Goal: Information Seeking & Learning: Learn about a topic

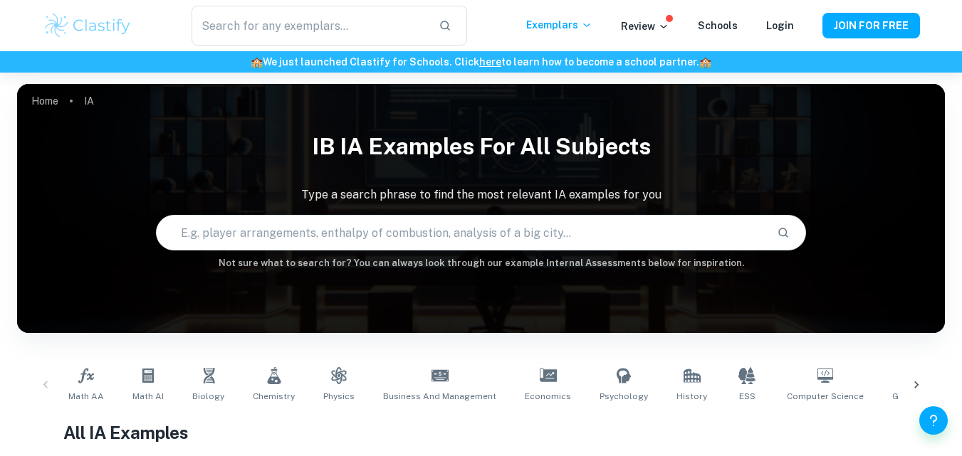
scroll to position [200, 0]
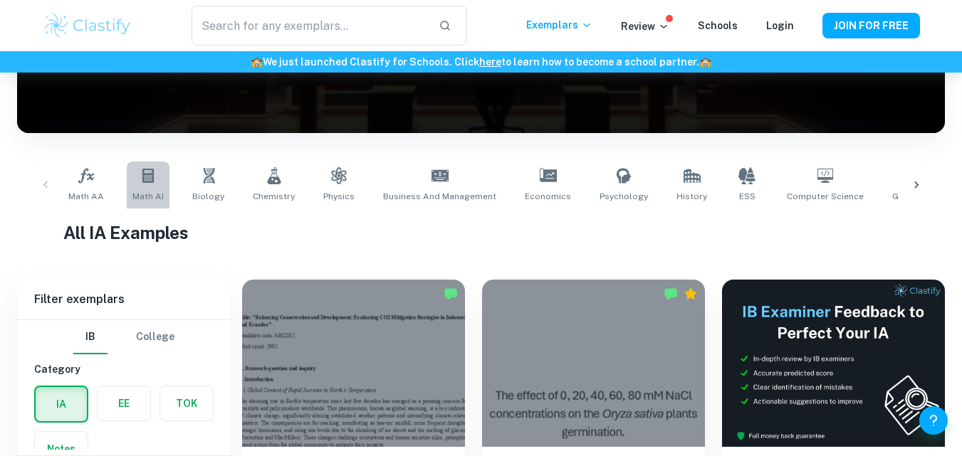
click at [146, 178] on icon at bounding box center [148, 175] width 17 height 17
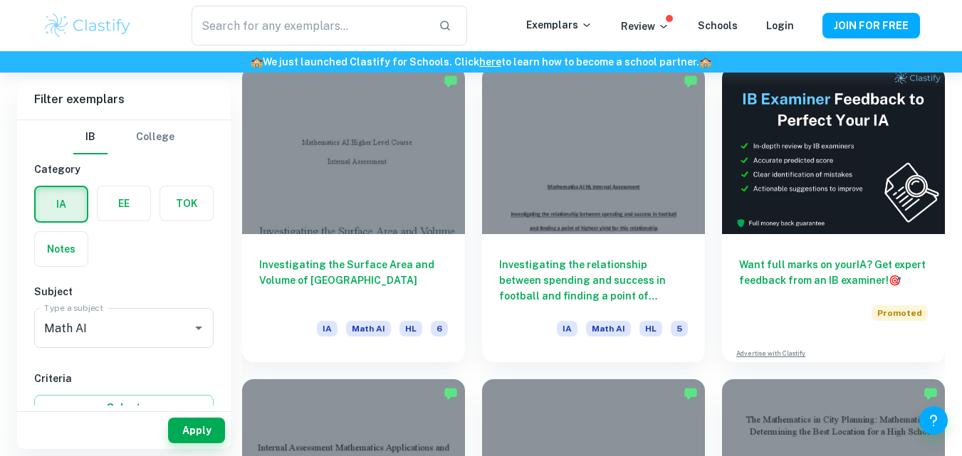
scroll to position [410, 0]
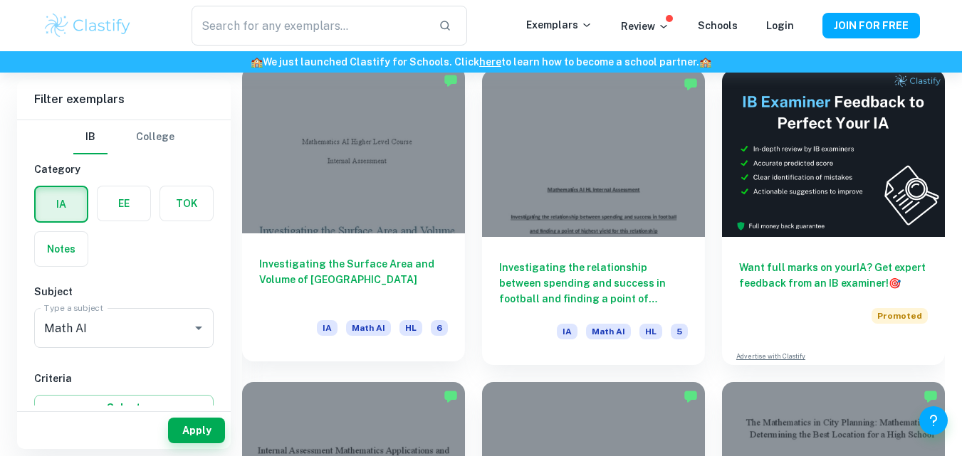
click at [422, 216] on div at bounding box center [353, 149] width 223 height 167
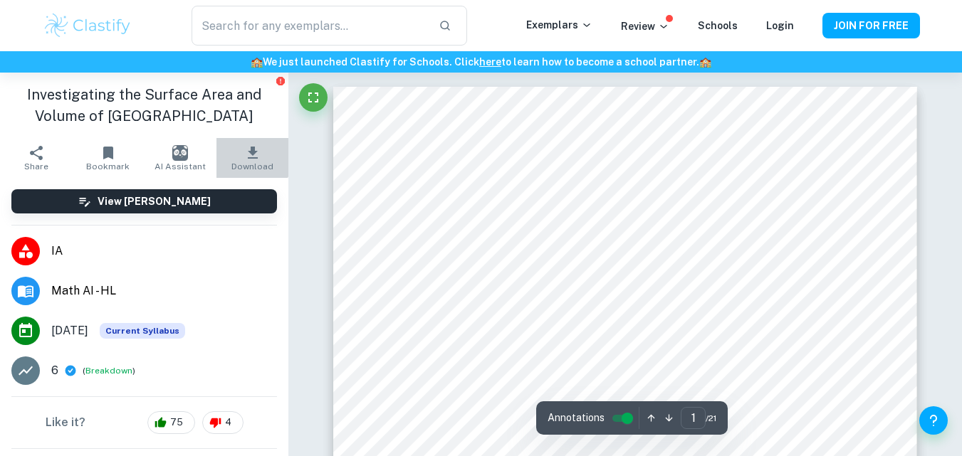
click at [244, 155] on icon "button" at bounding box center [252, 153] width 17 height 17
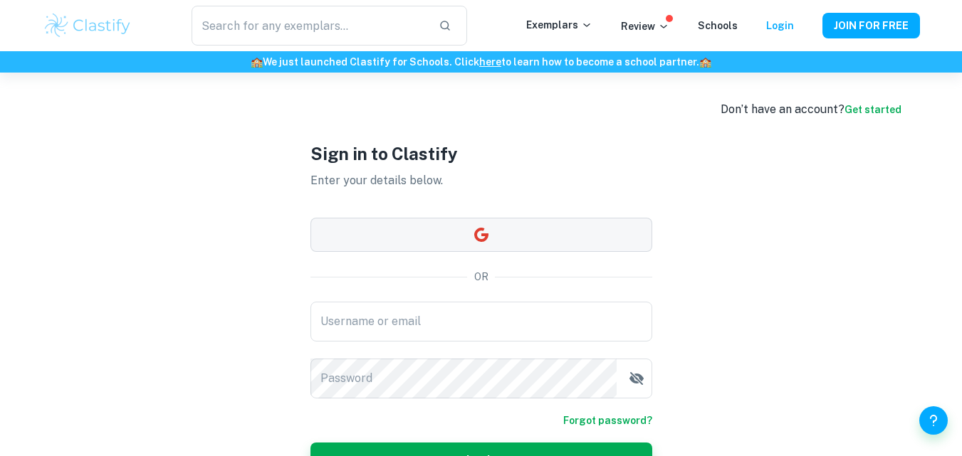
click at [486, 234] on icon "button" at bounding box center [481, 235] width 14 height 14
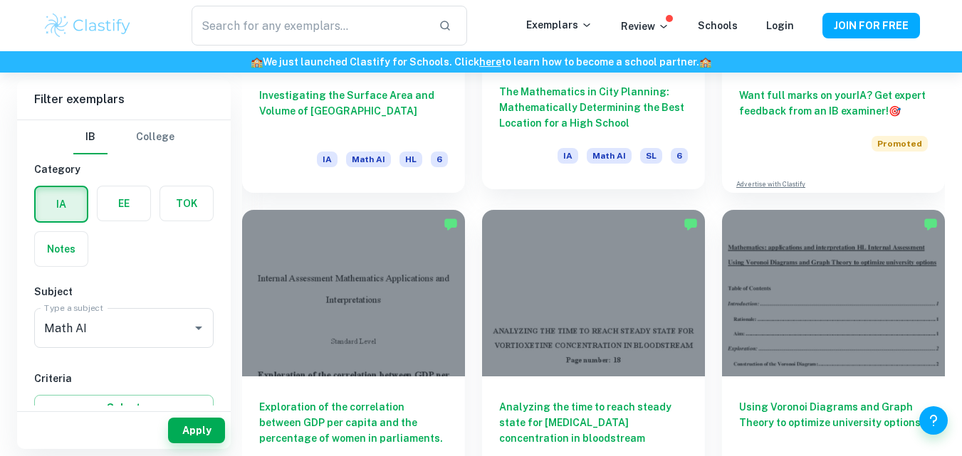
scroll to position [582, 0]
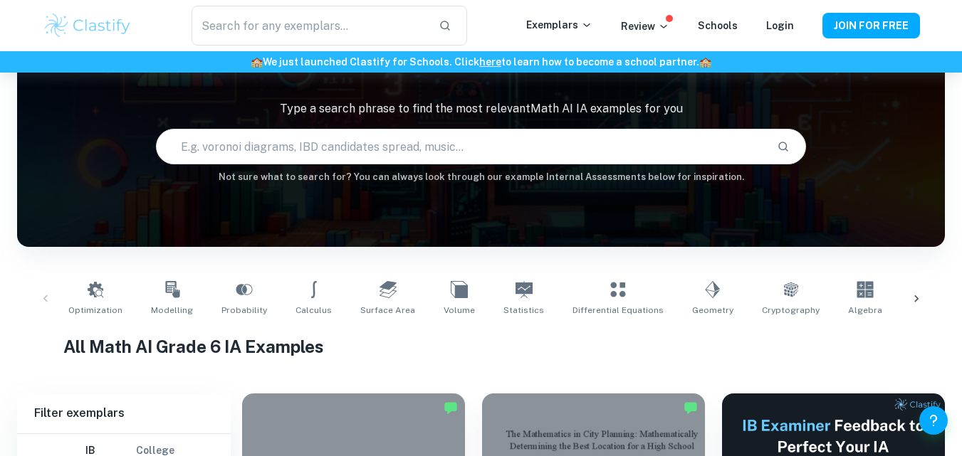
scroll to position [87, 0]
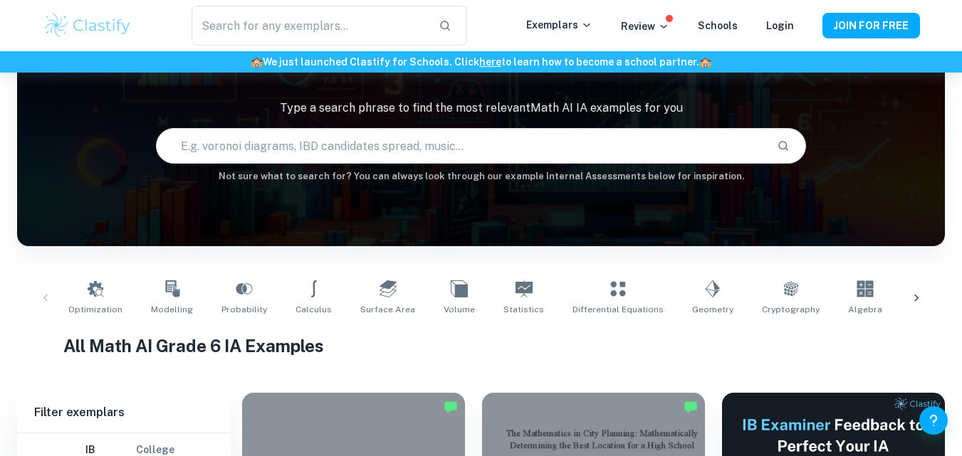
click at [493, 140] on input "text" at bounding box center [461, 146] width 608 height 40
type input "Protein"
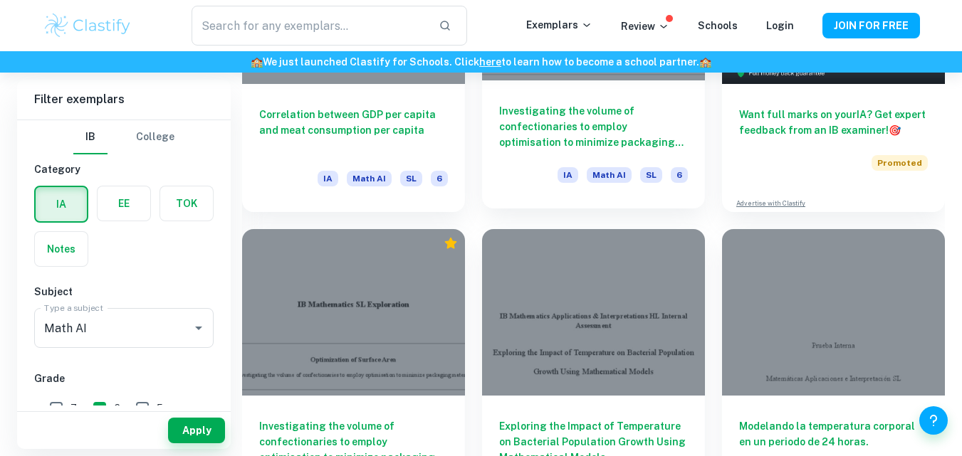
scroll to position [564, 0]
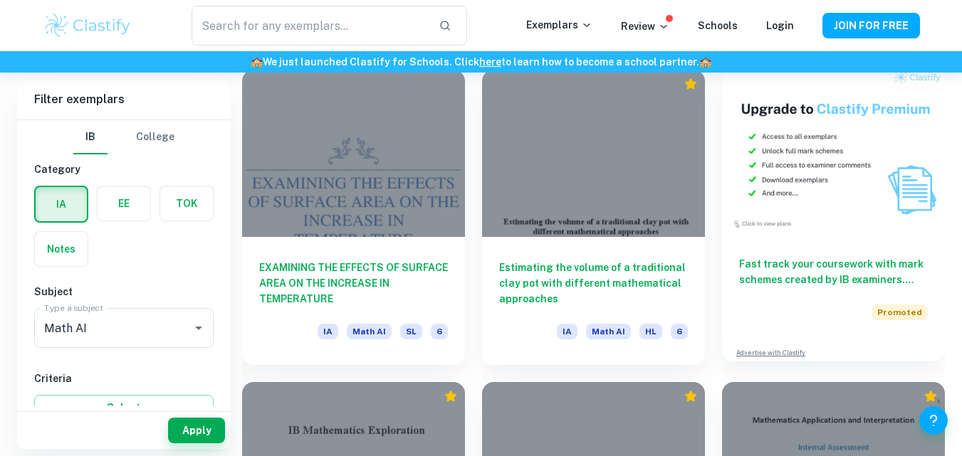
scroll to position [4160, 0]
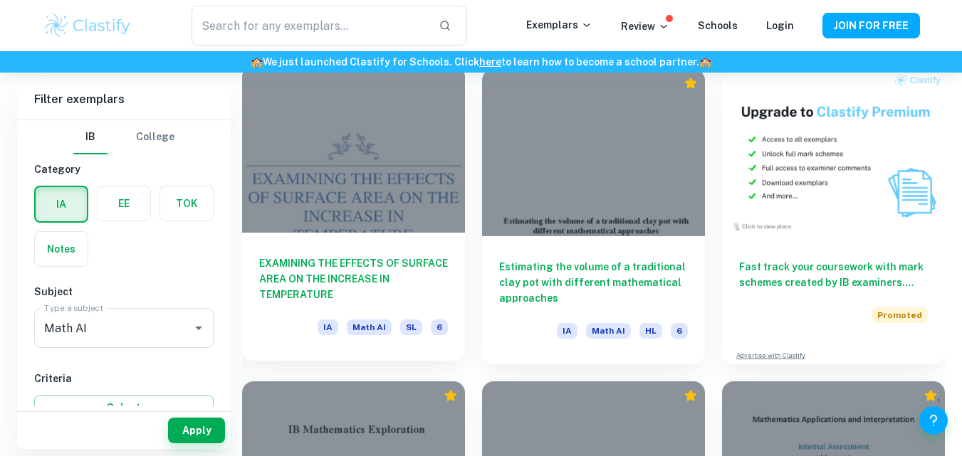
click at [328, 186] on div at bounding box center [353, 149] width 223 height 167
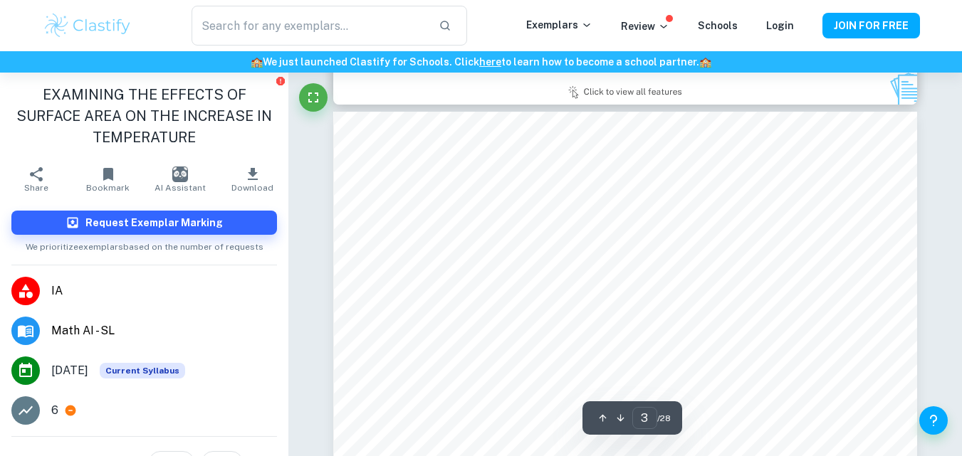
scroll to position [1688, 0]
type input "3"
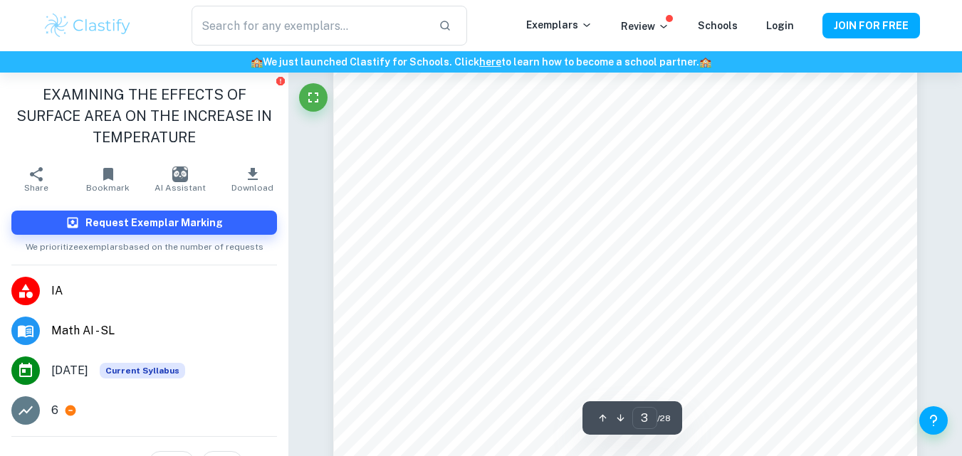
scroll to position [2069, 0]
click at [248, 174] on icon "button" at bounding box center [253, 174] width 10 height 12
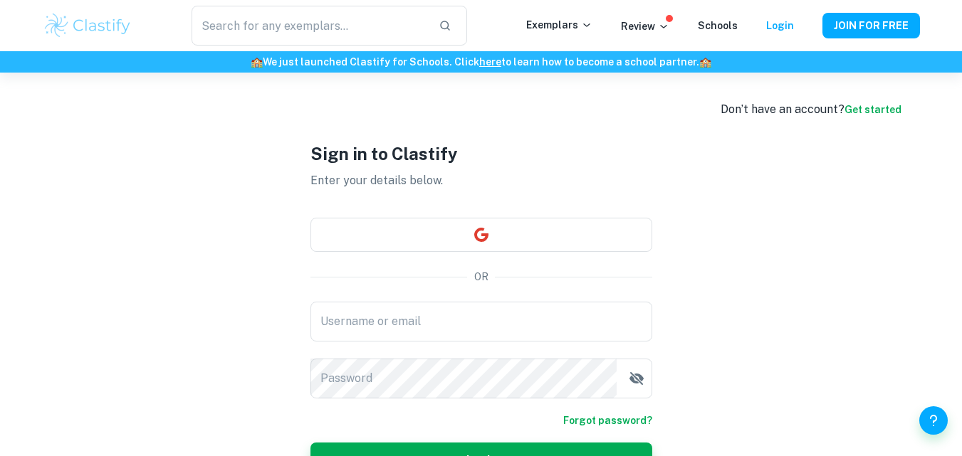
click at [427, 209] on div "Sign in to Clastify Enter your details below. OR Username or email Username or …" at bounding box center [481, 309] width 342 height 473
click at [471, 236] on button "button" at bounding box center [481, 235] width 342 height 34
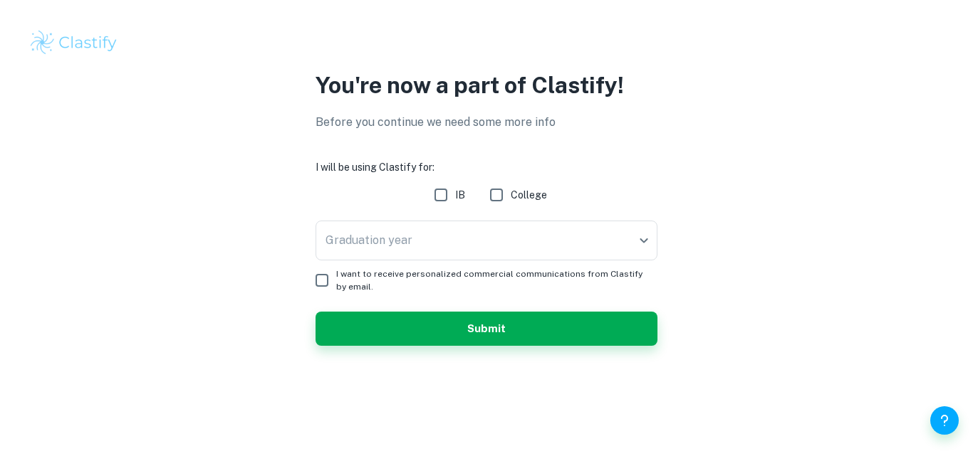
click at [422, 202] on div "IB College" at bounding box center [486, 195] width 342 height 28
click at [444, 197] on input "IB" at bounding box center [441, 195] width 28 height 28
checkbox input "true"
click at [432, 243] on body "We value your privacy We use cookies to enhance your browsing experience, serve…" at bounding box center [486, 228] width 973 height 456
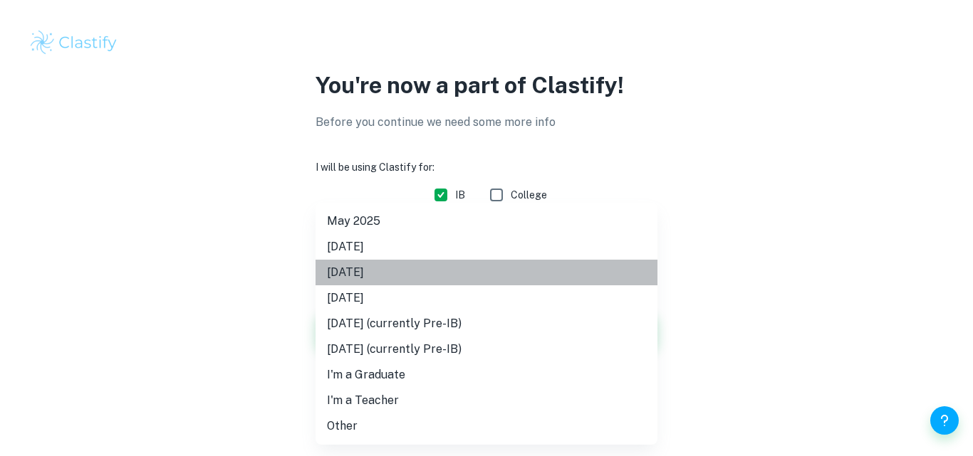
click at [421, 267] on li "[DATE]" at bounding box center [486, 273] width 342 height 26
type input "M26"
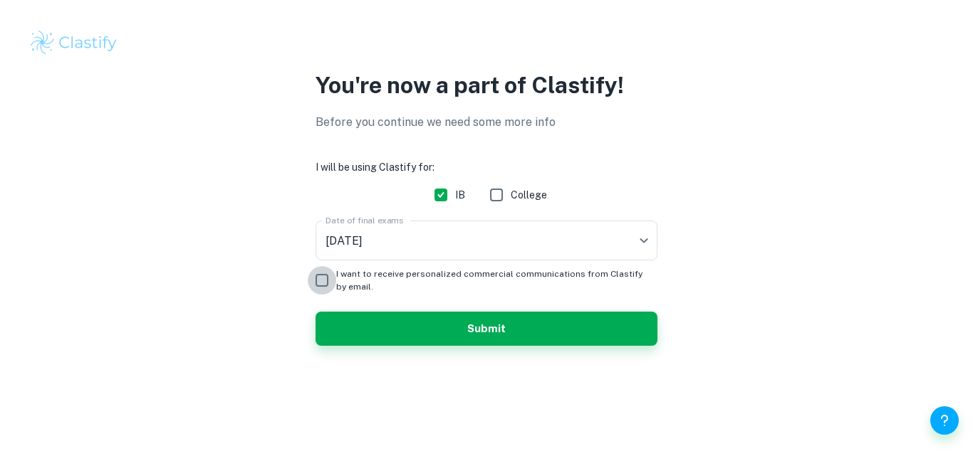
click at [325, 274] on input "I want to receive personalized commercial communications from Clastify by email." at bounding box center [322, 280] width 28 height 28
checkbox input "true"
click at [456, 333] on button "Submit" at bounding box center [486, 329] width 342 height 34
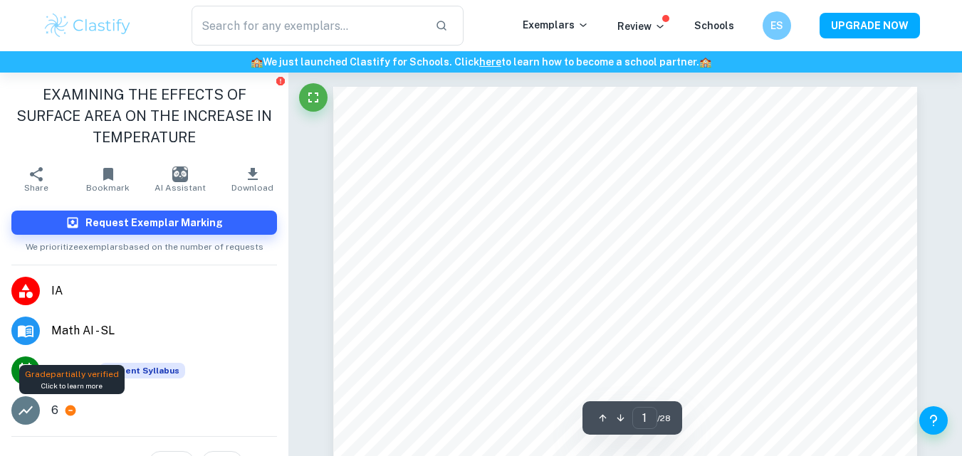
click at [71, 412] on icon at bounding box center [71, 411] width 11 height 11
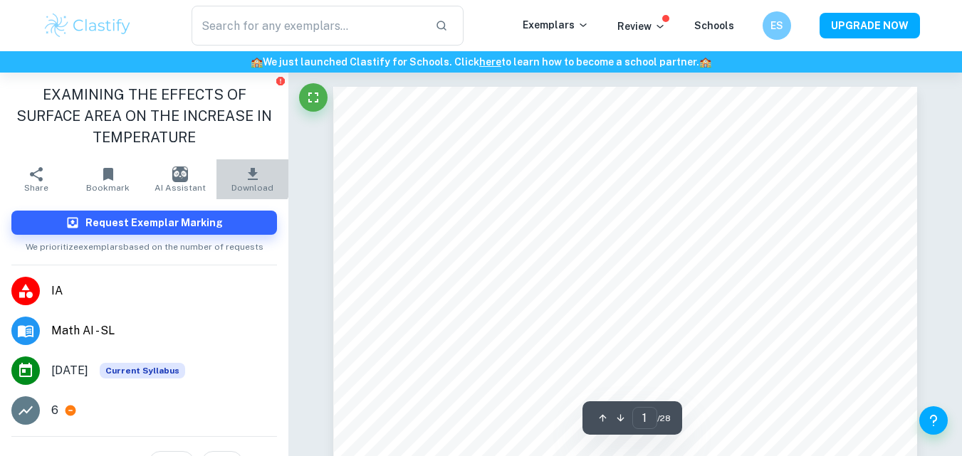
click at [244, 178] on icon "button" at bounding box center [252, 174] width 17 height 17
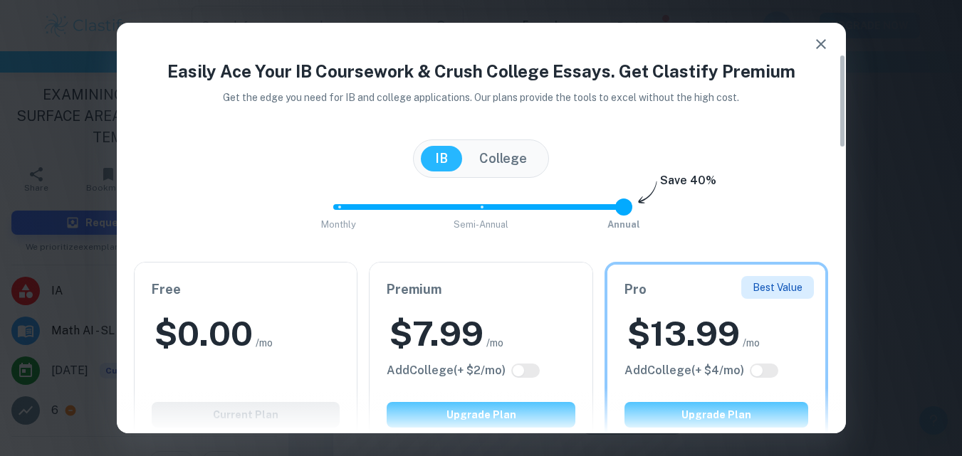
scroll to position [139, 0]
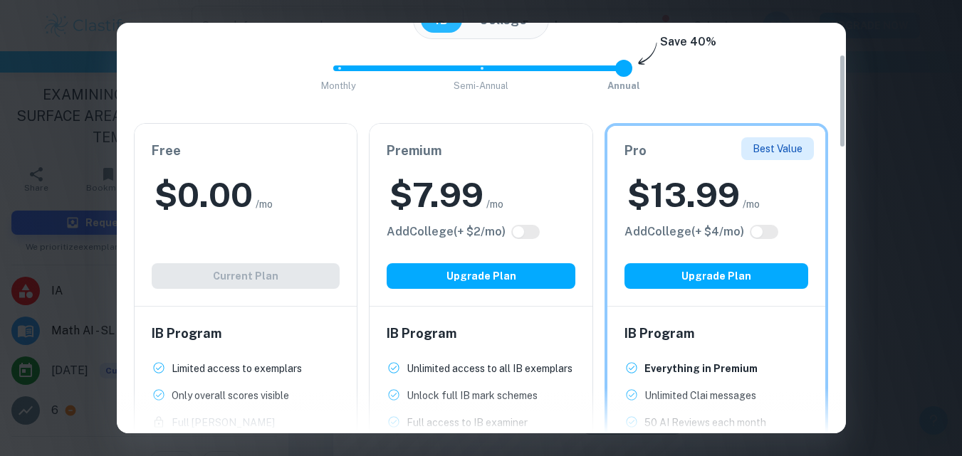
click at [241, 277] on div "Free $ 0.00 /mo Add College (+ $ 2 /mo) Current Plan" at bounding box center [246, 215] width 223 height 182
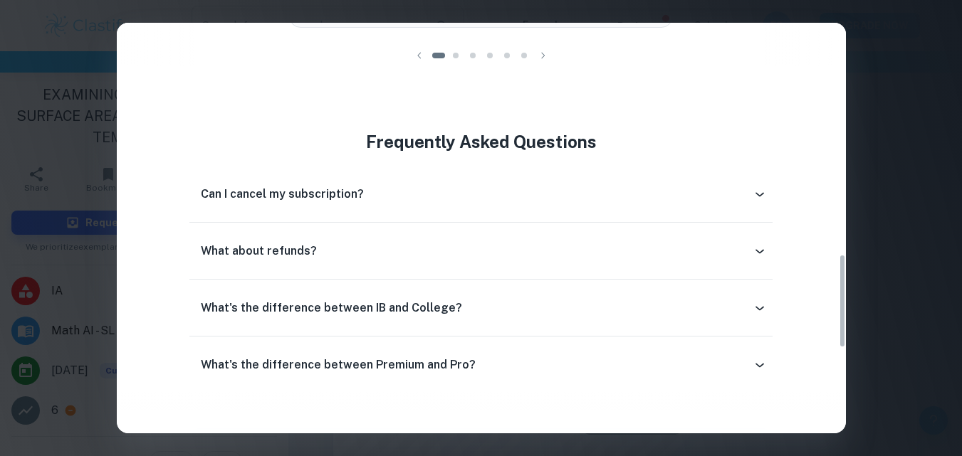
scroll to position [1008, 0]
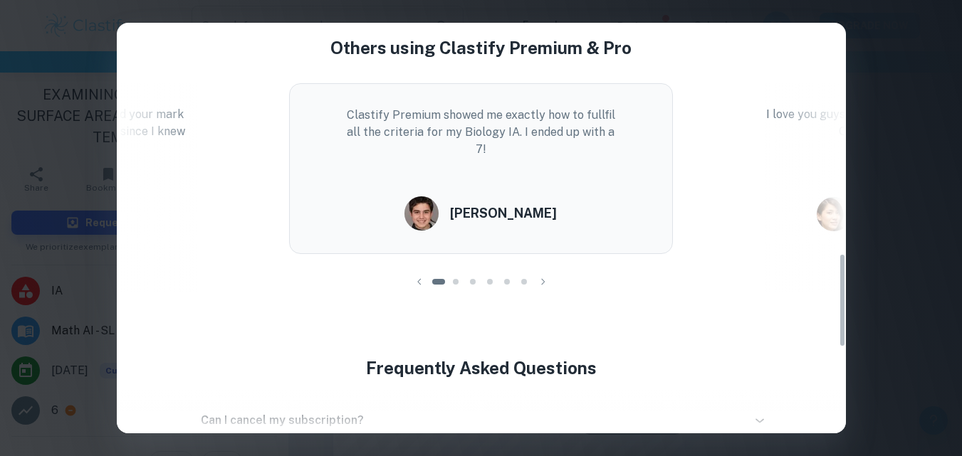
click at [880, 200] on div "Easily Ace Your IB Coursework & Crush College Essays. Get Clastify Premium Get …" at bounding box center [481, 228] width 962 height 456
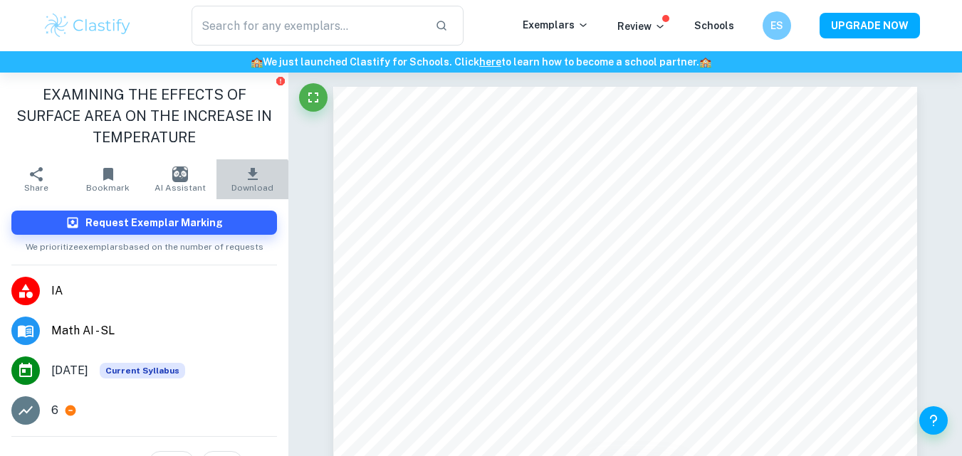
click at [238, 188] on span "Download" at bounding box center [252, 188] width 42 height 10
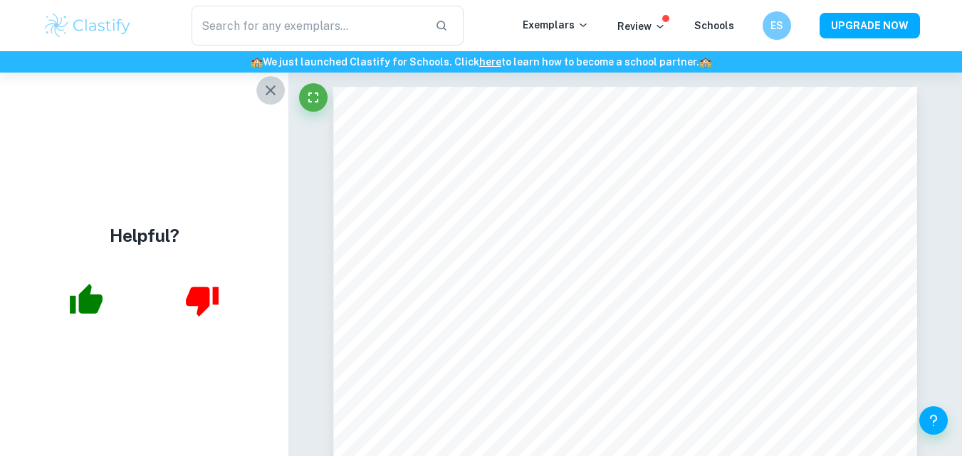
click at [264, 86] on icon "button" at bounding box center [270, 90] width 17 height 17
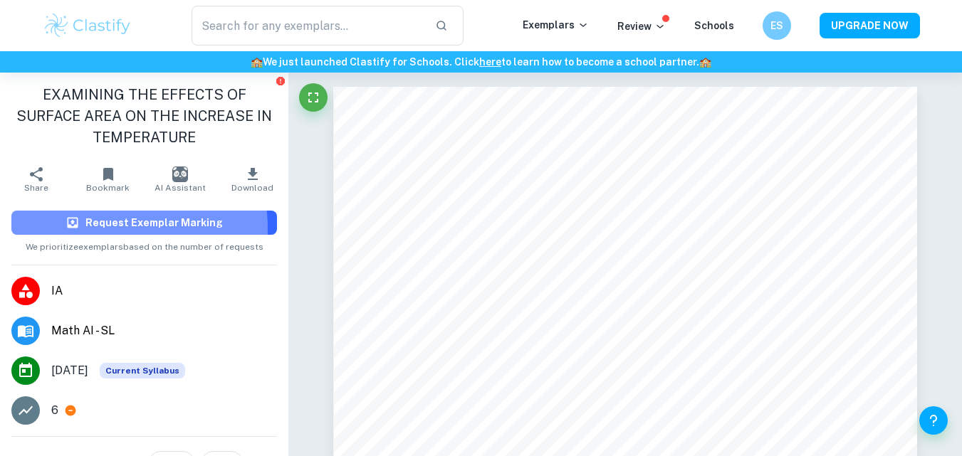
click at [118, 228] on h6 "Request Exemplar Marking" at bounding box center [153, 223] width 137 height 16
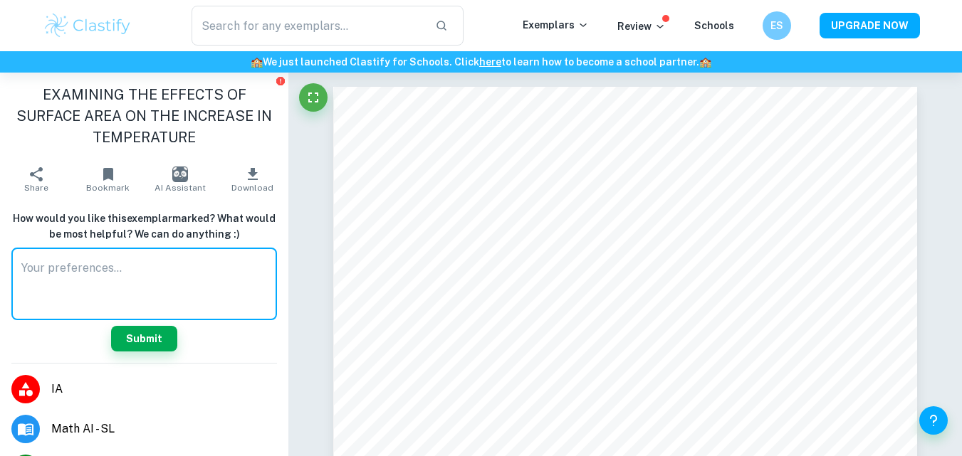
click at [120, 261] on textarea at bounding box center [144, 284] width 246 height 49
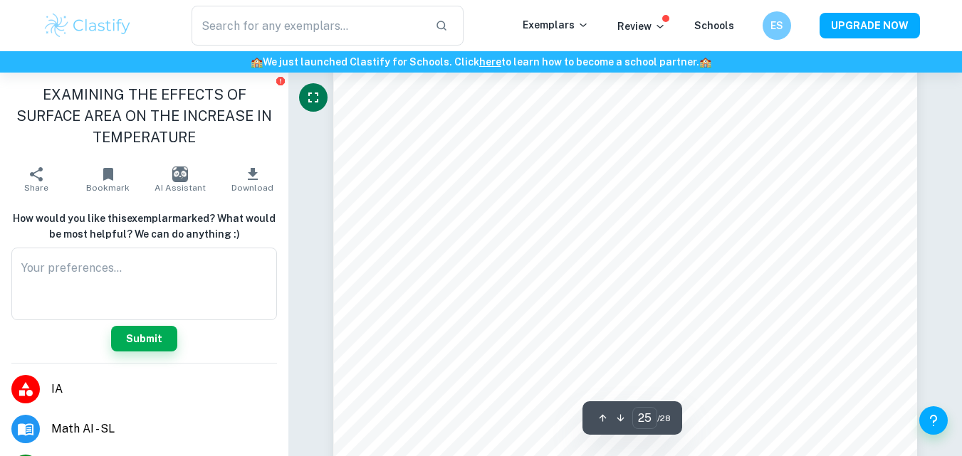
scroll to position [18848, 0]
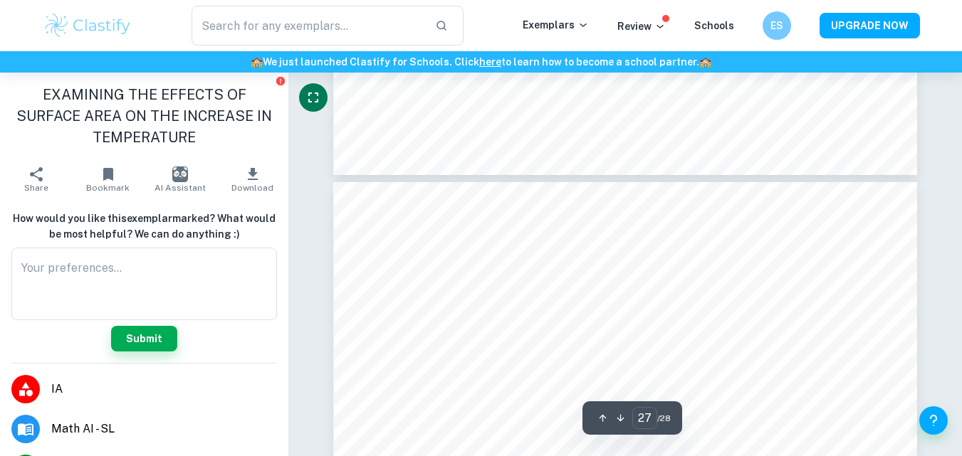
type input "28"
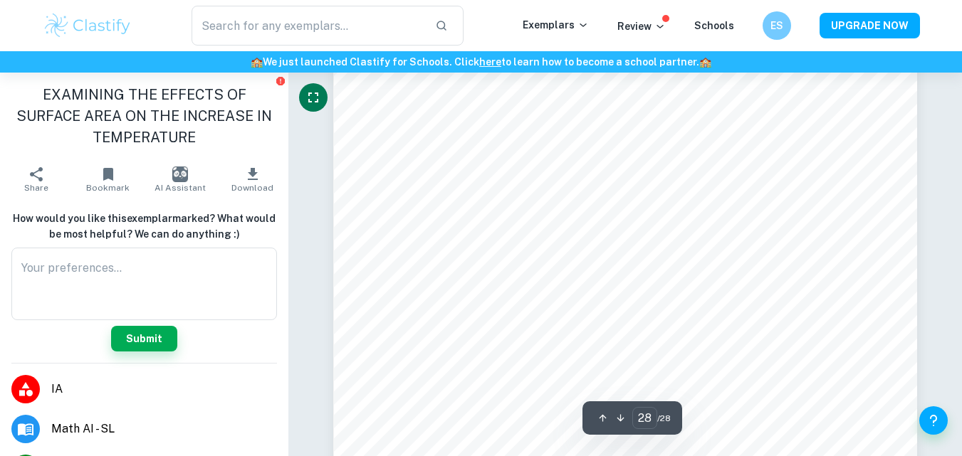
scroll to position [21494, 0]
click at [256, 172] on button "Download" at bounding box center [252, 180] width 72 height 40
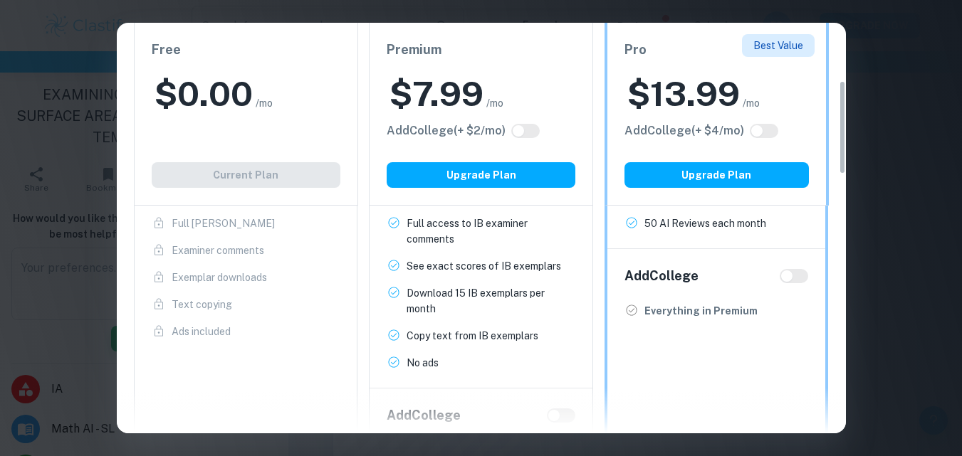
scroll to position [251, 0]
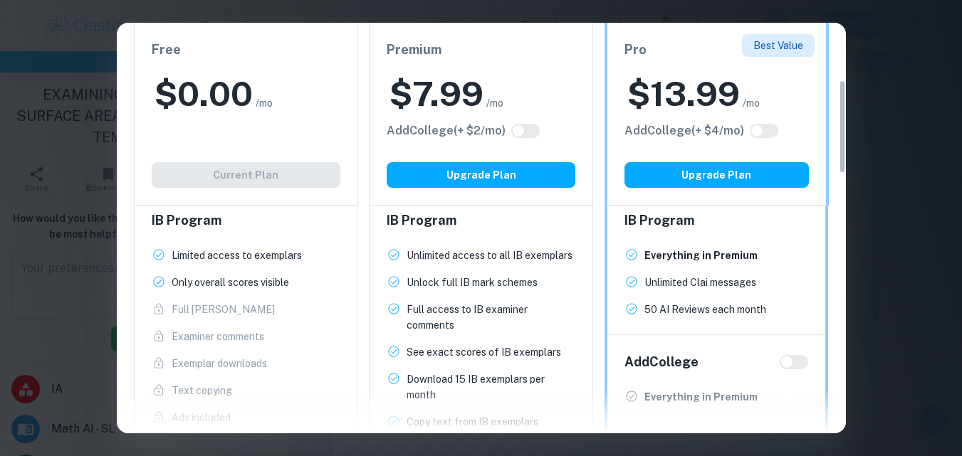
click at [898, 53] on div "Easily Ace Your IB Coursework & Crush College Essays. Get Clastify Premium Get …" at bounding box center [481, 228] width 962 height 456
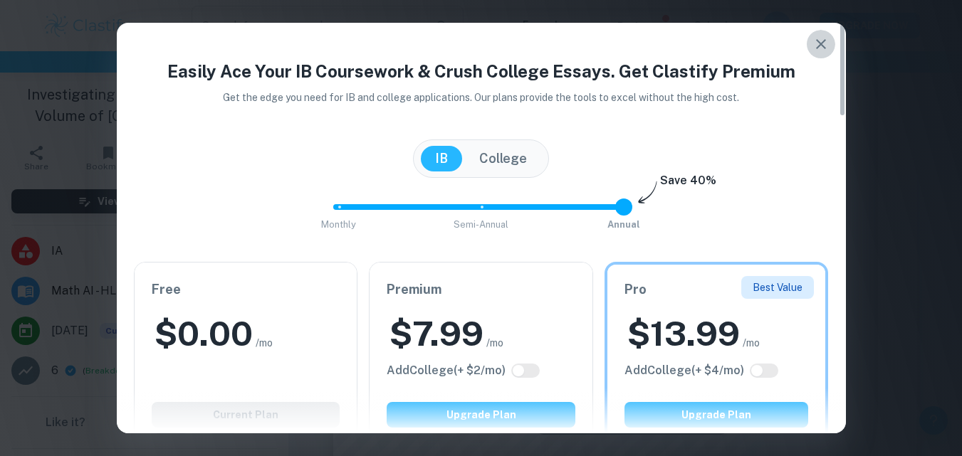
click at [821, 43] on icon "button" at bounding box center [821, 44] width 10 height 10
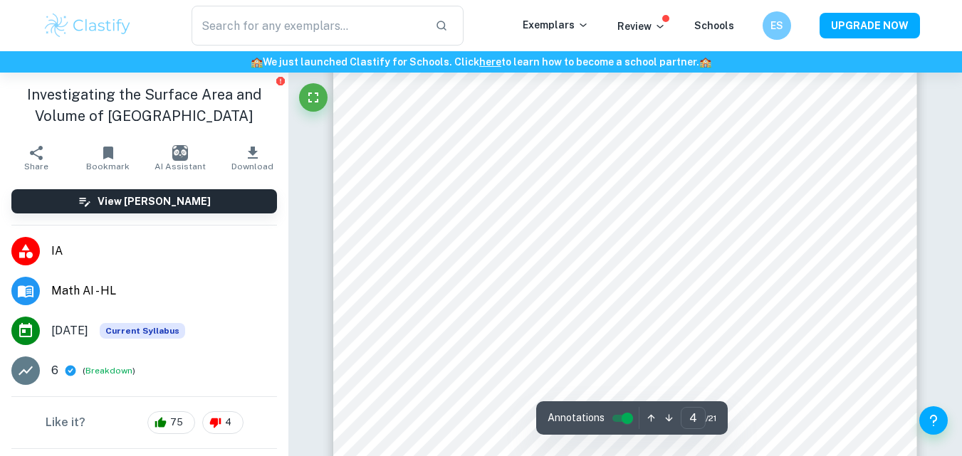
scroll to position [2685, 0]
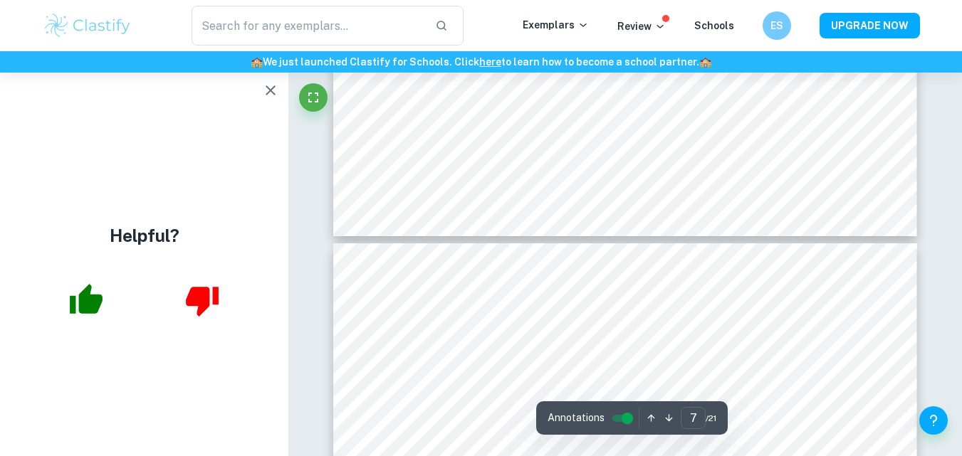
type input "8"
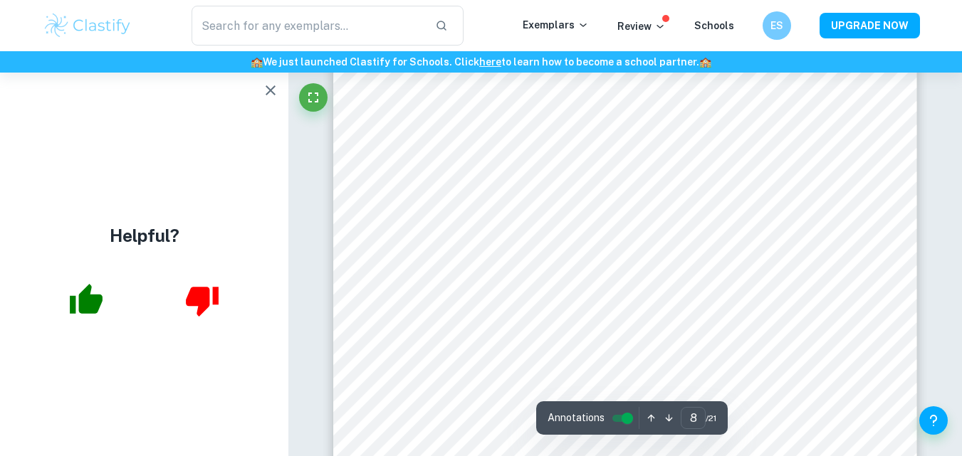
scroll to position [5739, 0]
click at [270, 93] on icon "button" at bounding box center [270, 90] width 17 height 17
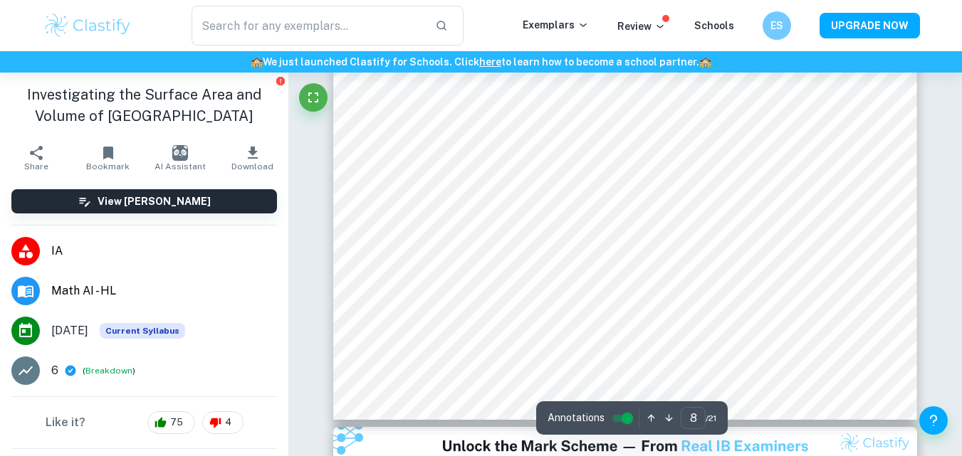
scroll to position [5948, 0]
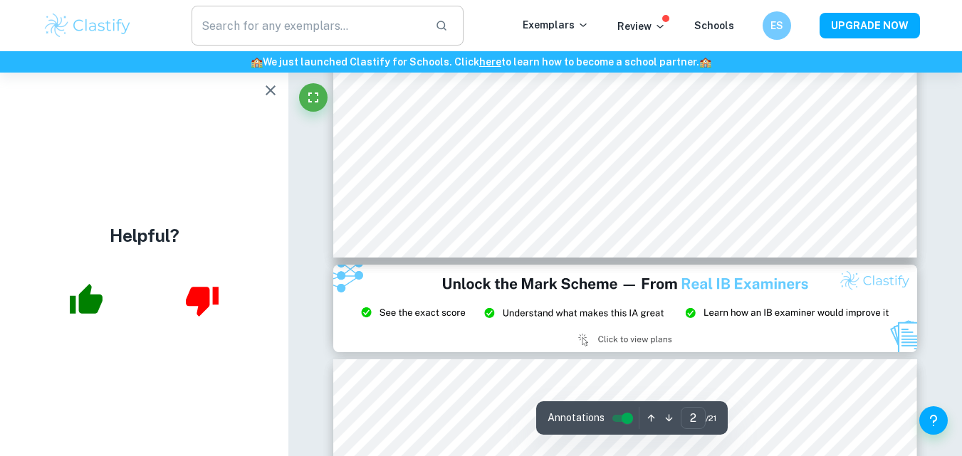
scroll to position [1547, 0]
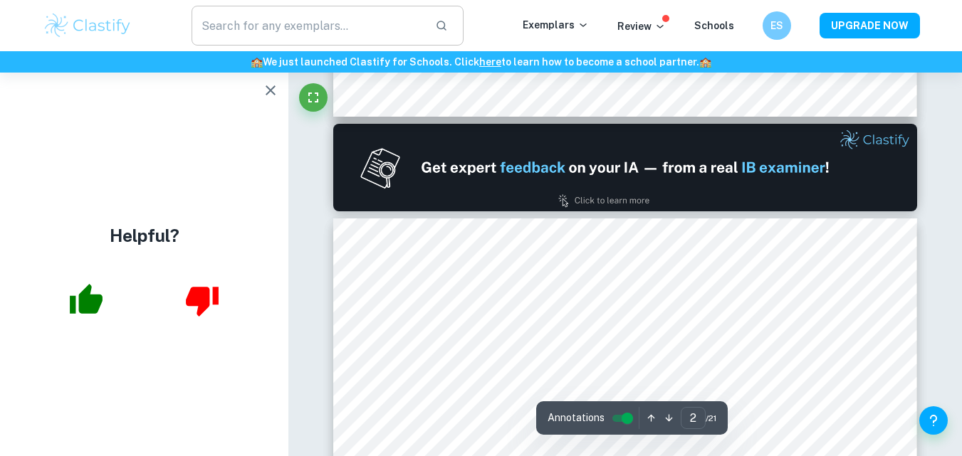
type input "1"
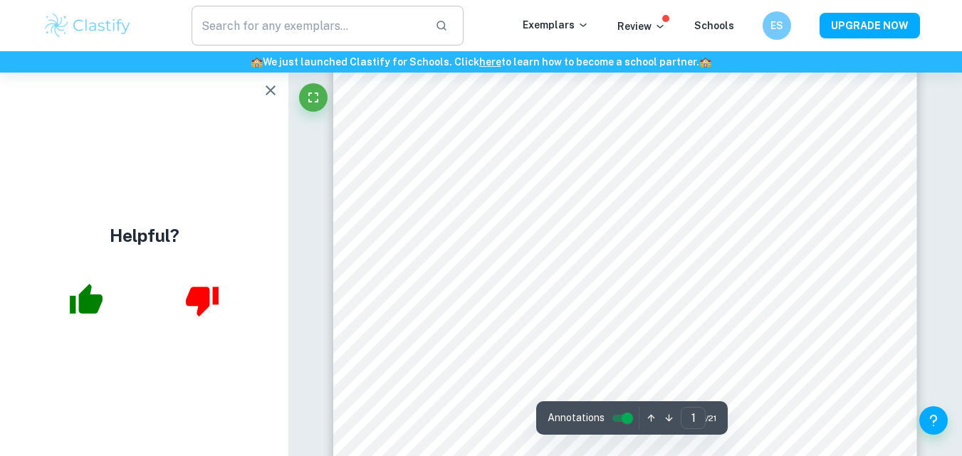
scroll to position [237, 0]
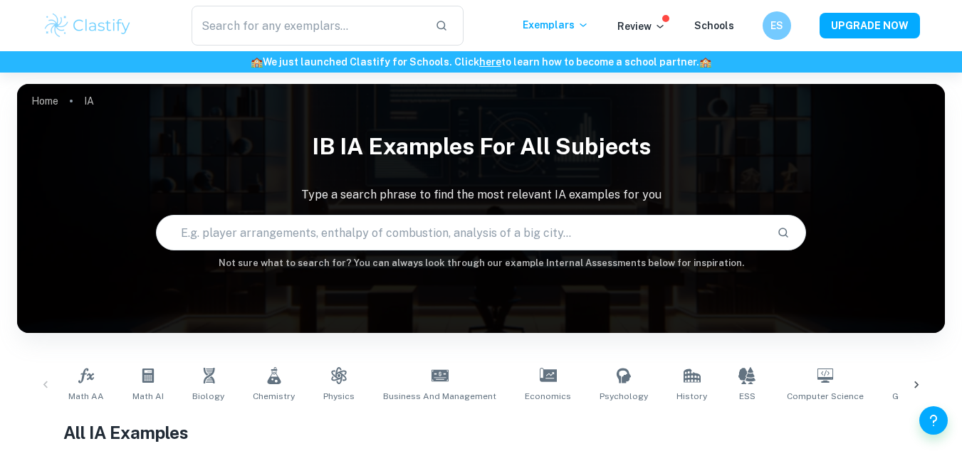
drag, startPoint x: 417, startPoint y: 234, endPoint x: 371, endPoint y: 241, distance: 46.1
click at [371, 241] on input "text" at bounding box center [461, 233] width 608 height 40
type input "Português"
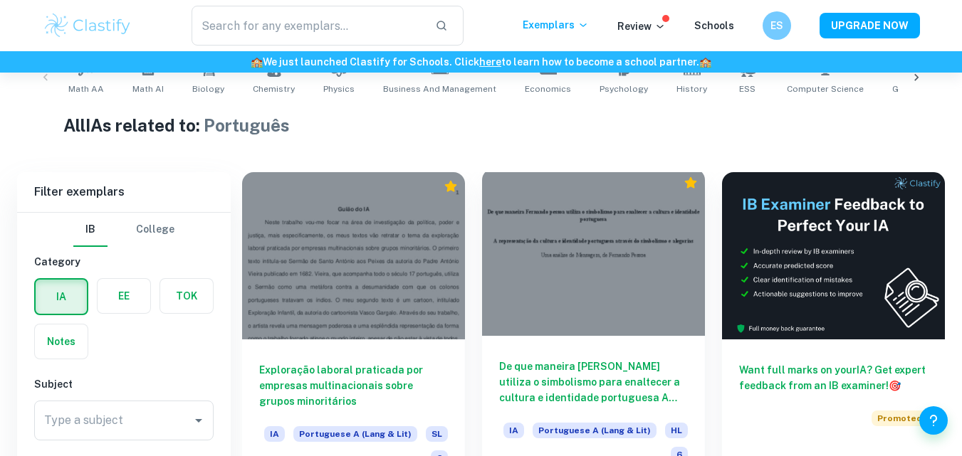
scroll to position [439, 0]
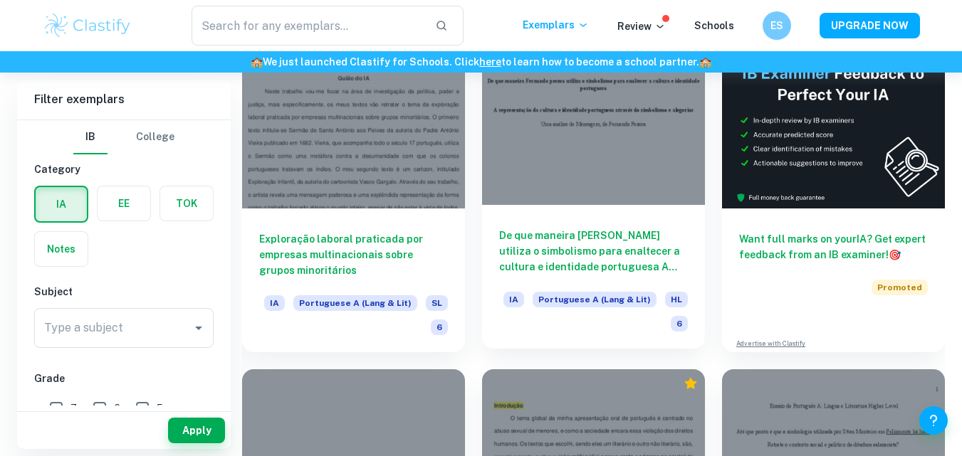
click at [628, 157] on div at bounding box center [593, 121] width 223 height 167
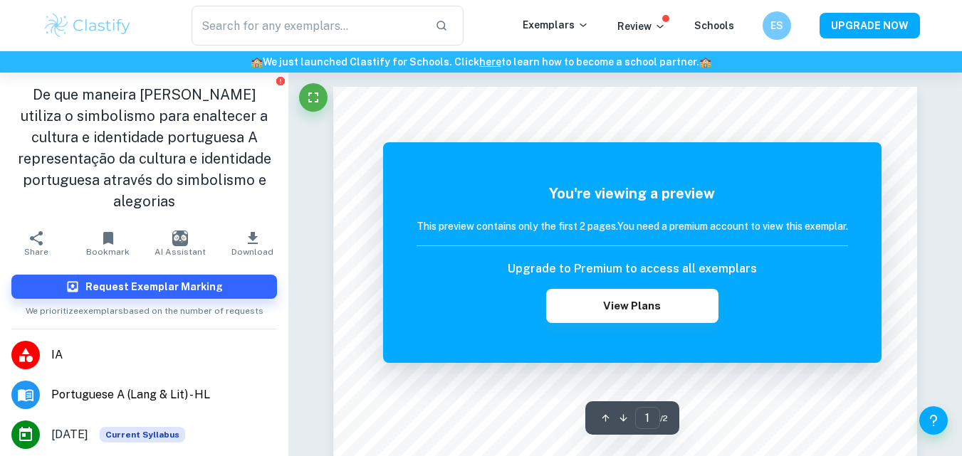
scroll to position [129, 0]
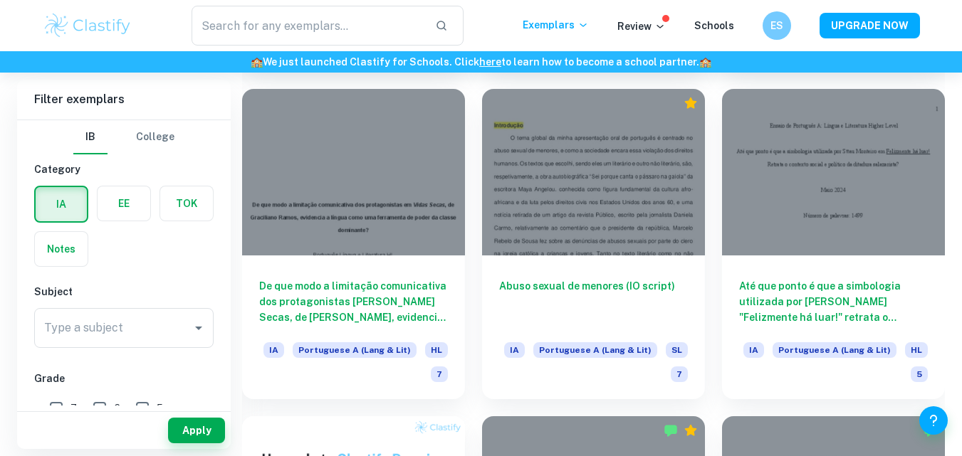
scroll to position [719, 0]
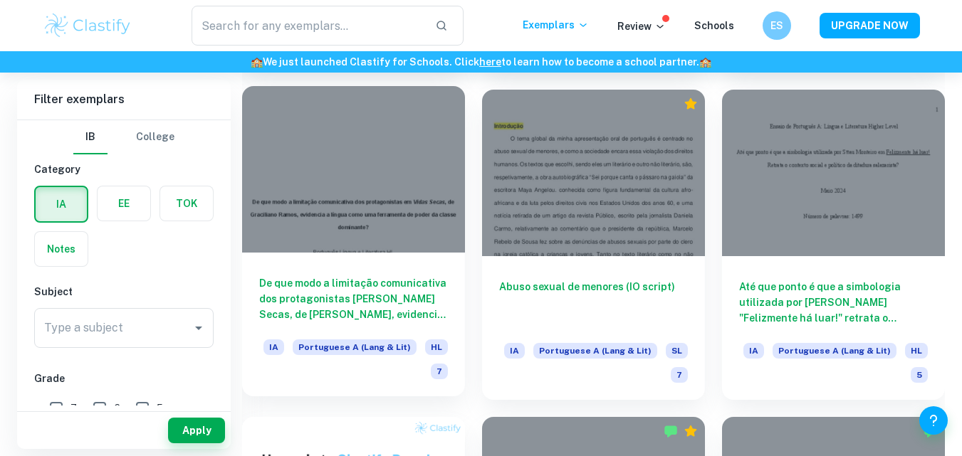
click at [386, 172] on div at bounding box center [353, 169] width 223 height 167
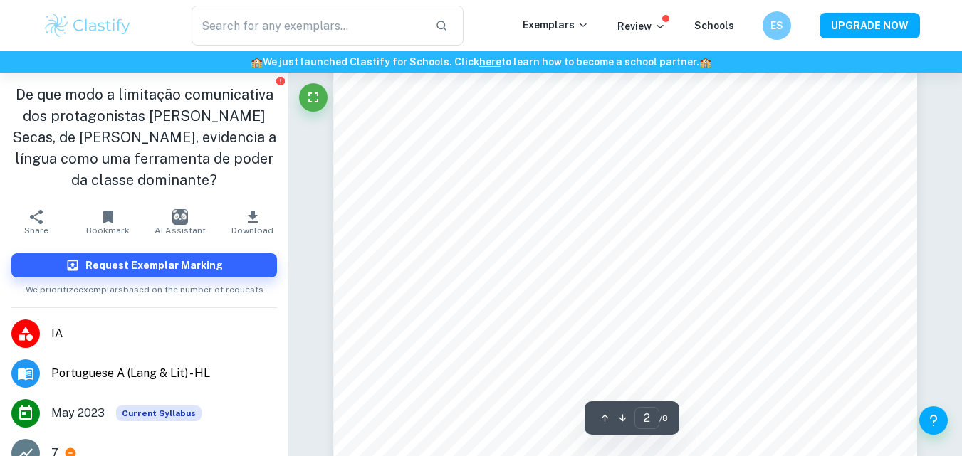
scroll to position [933, 0]
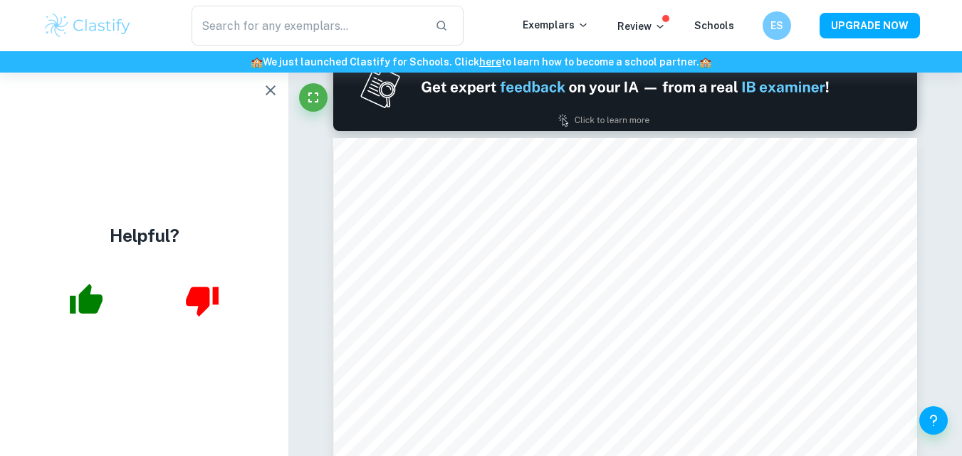
type input "1"
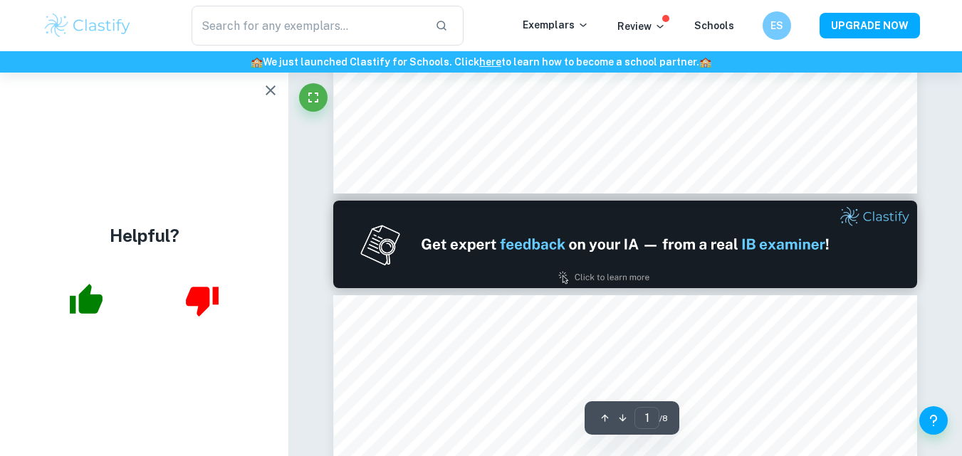
click at [268, 95] on icon "button" at bounding box center [270, 90] width 17 height 17
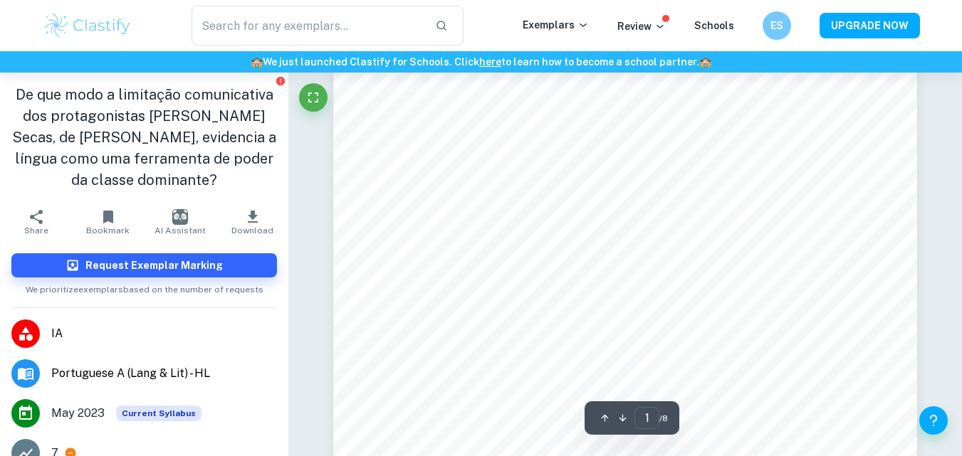
scroll to position [153, 0]
